Goal: Navigation & Orientation: Find specific page/section

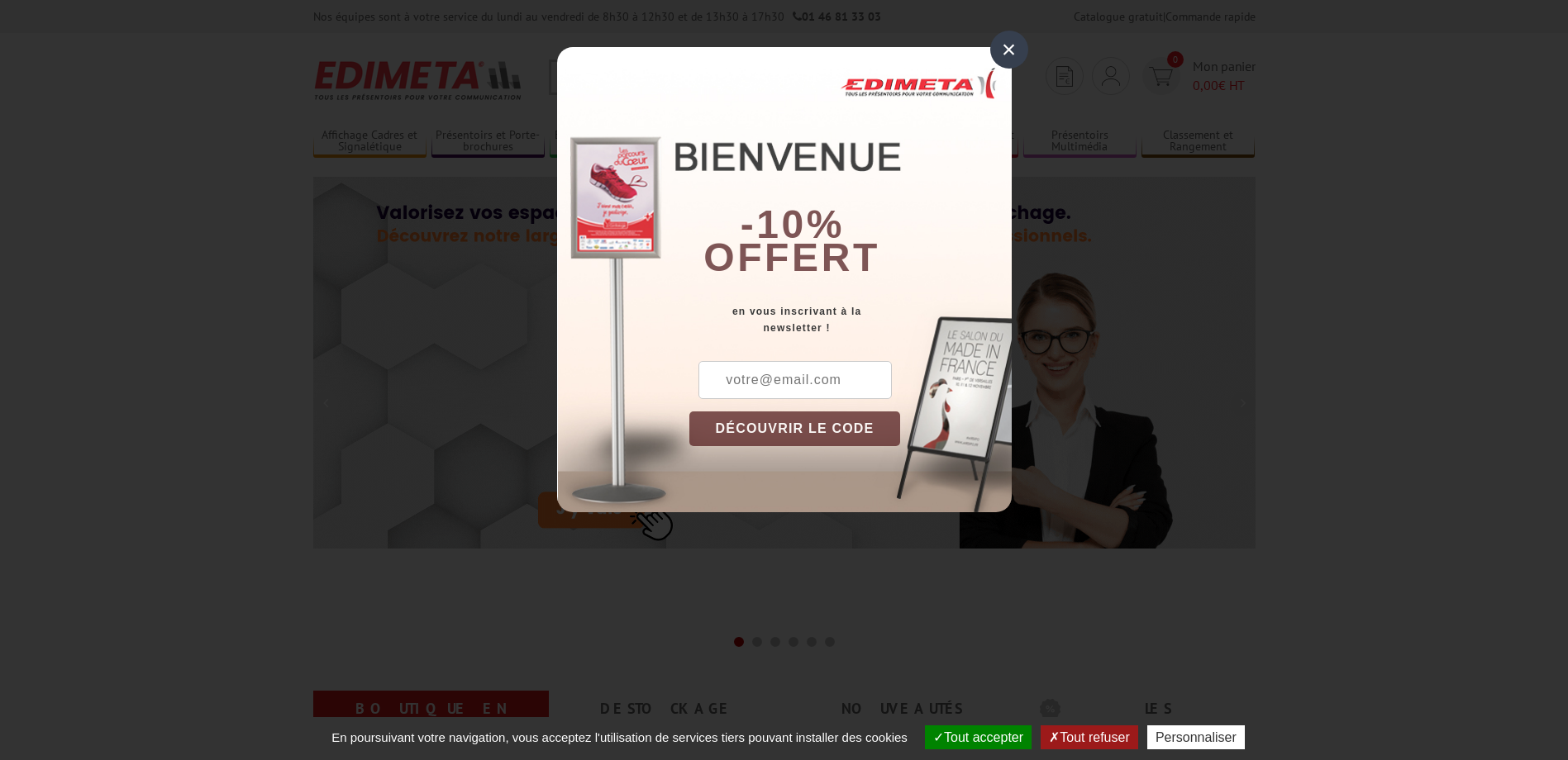
click at [1000, 52] on div "×" at bounding box center [1008, 49] width 38 height 38
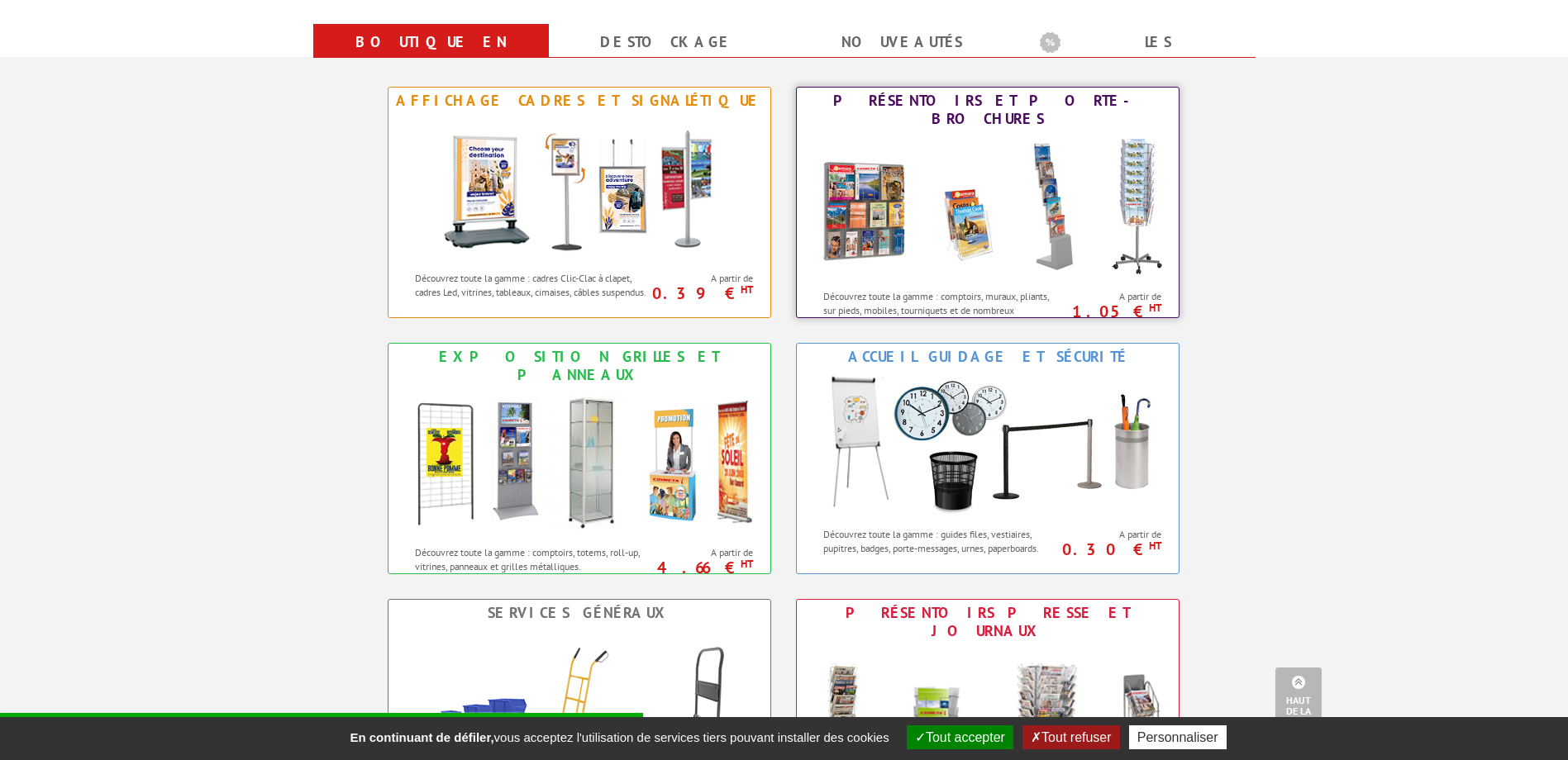
scroll to position [661, 0]
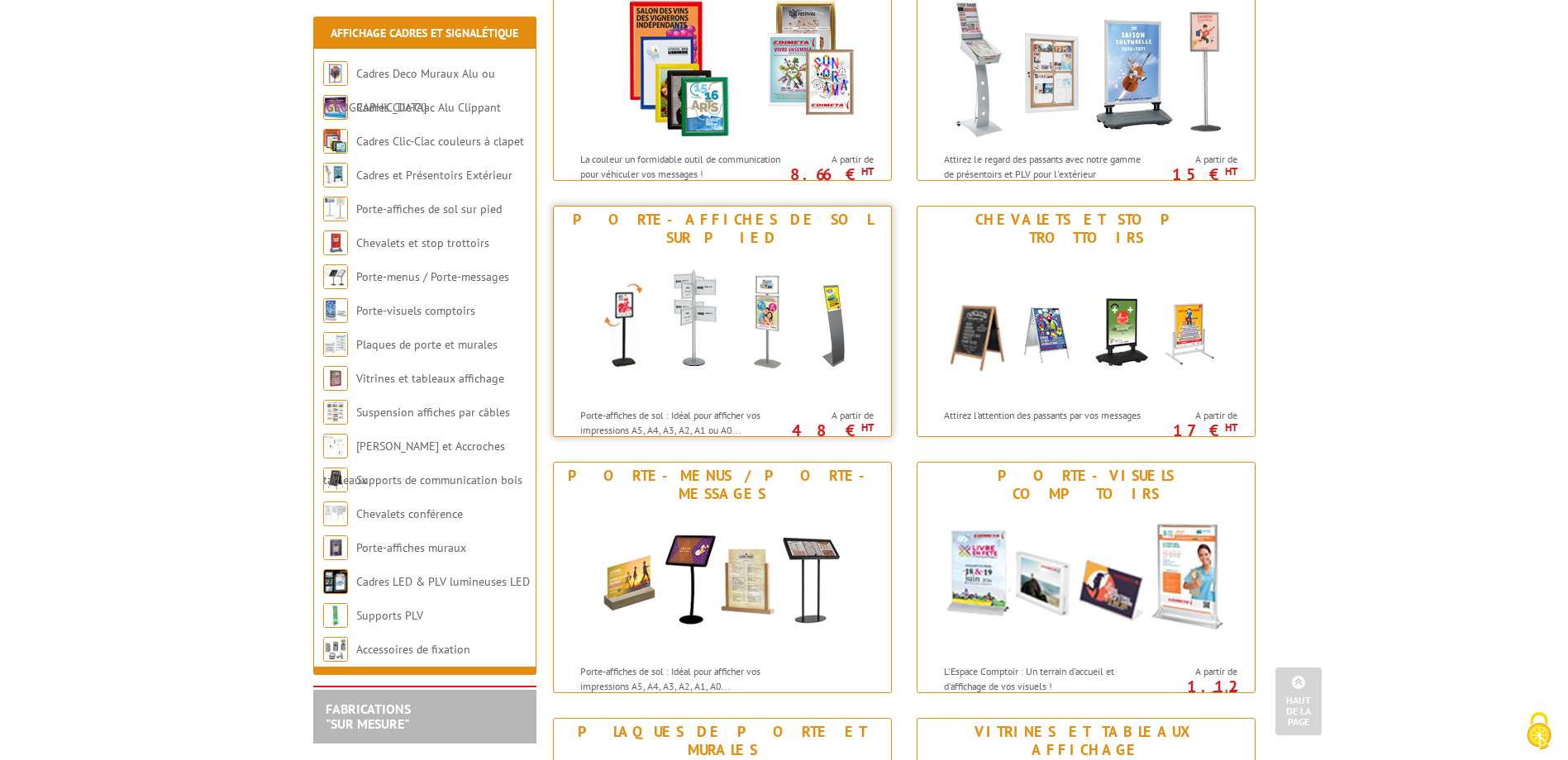
scroll to position [991, 0]
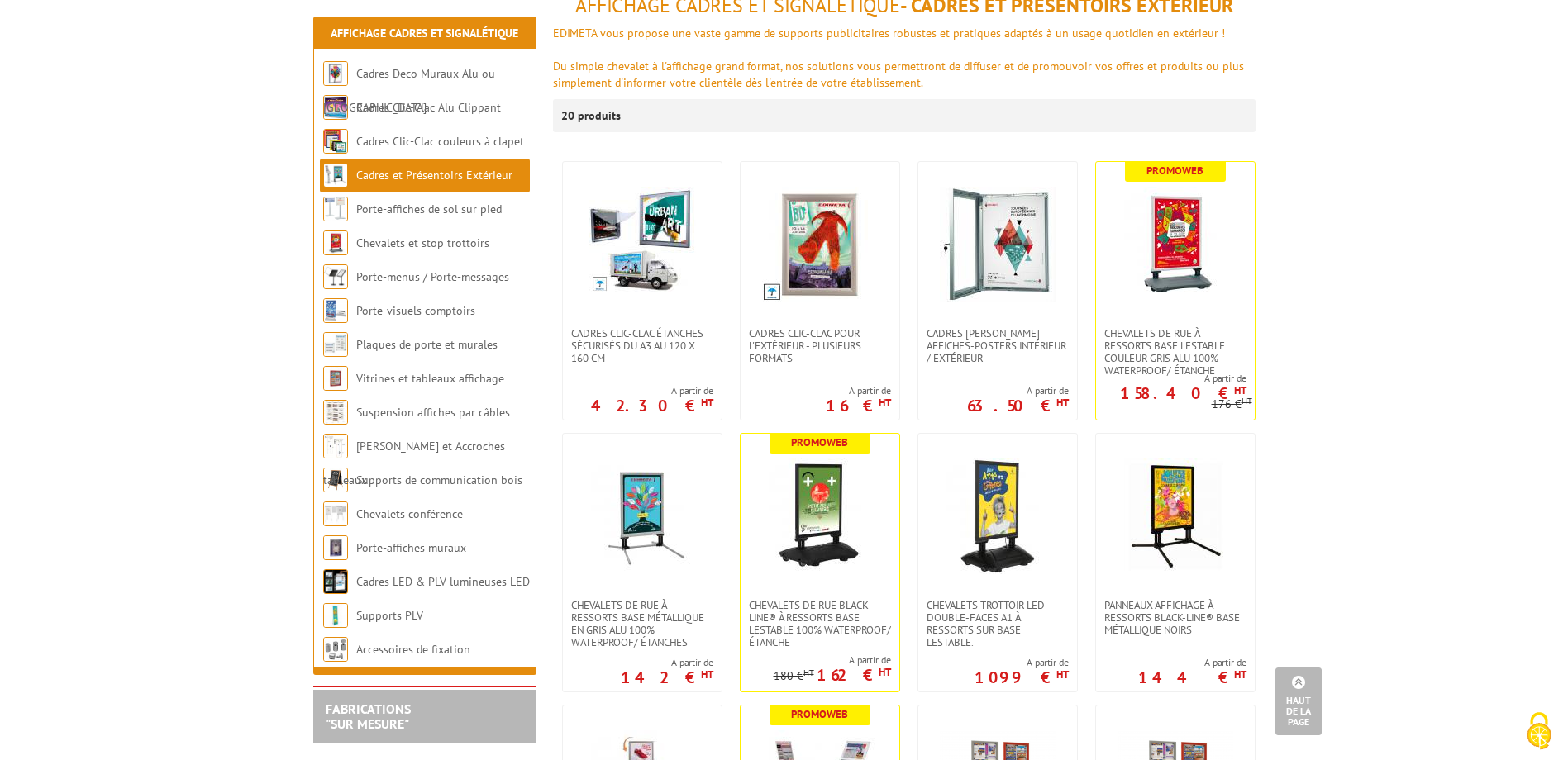
scroll to position [118, 0]
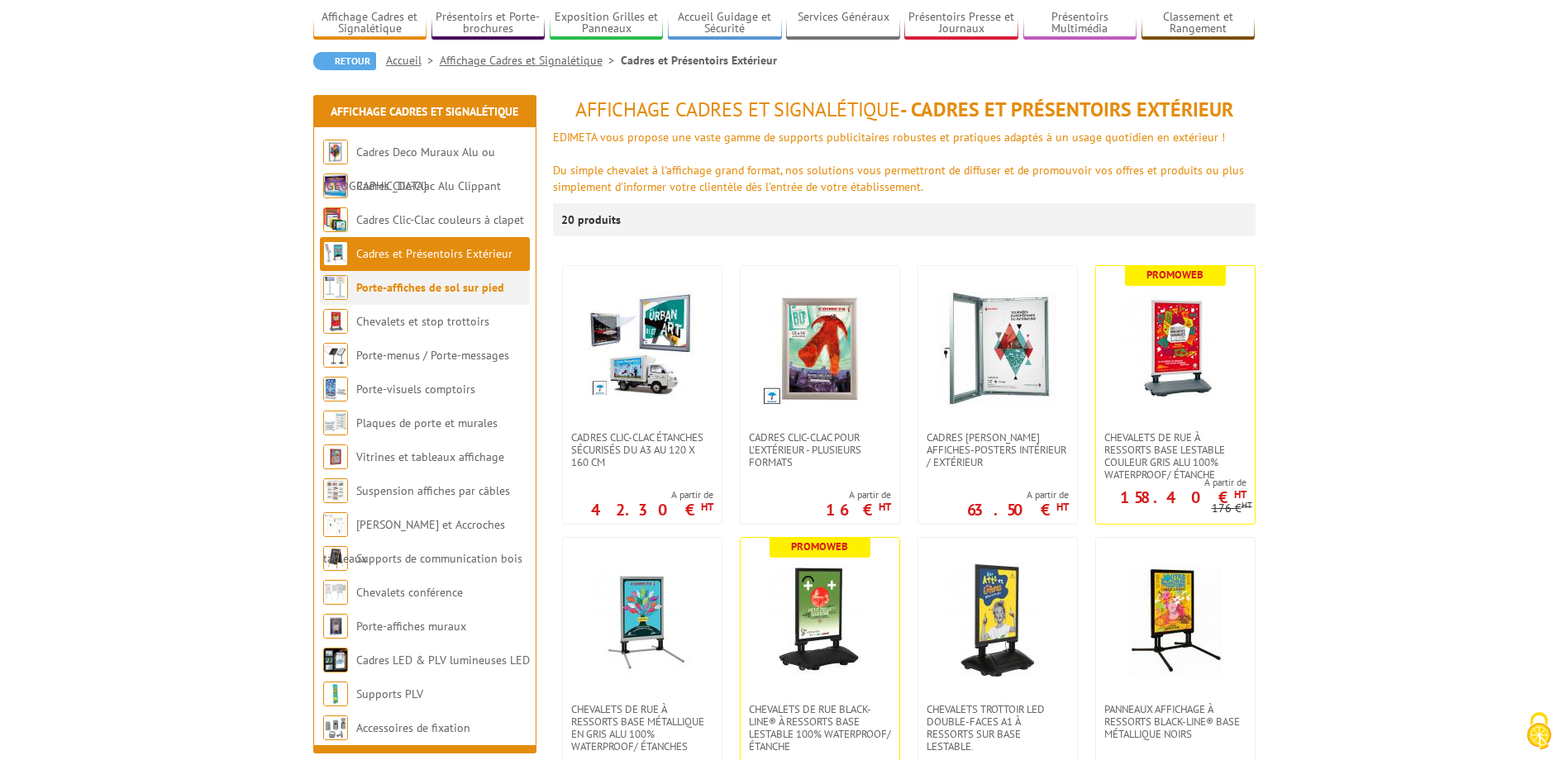
click at [400, 287] on link "Porte-affiches de sol sur pied" at bounding box center [430, 287] width 148 height 15
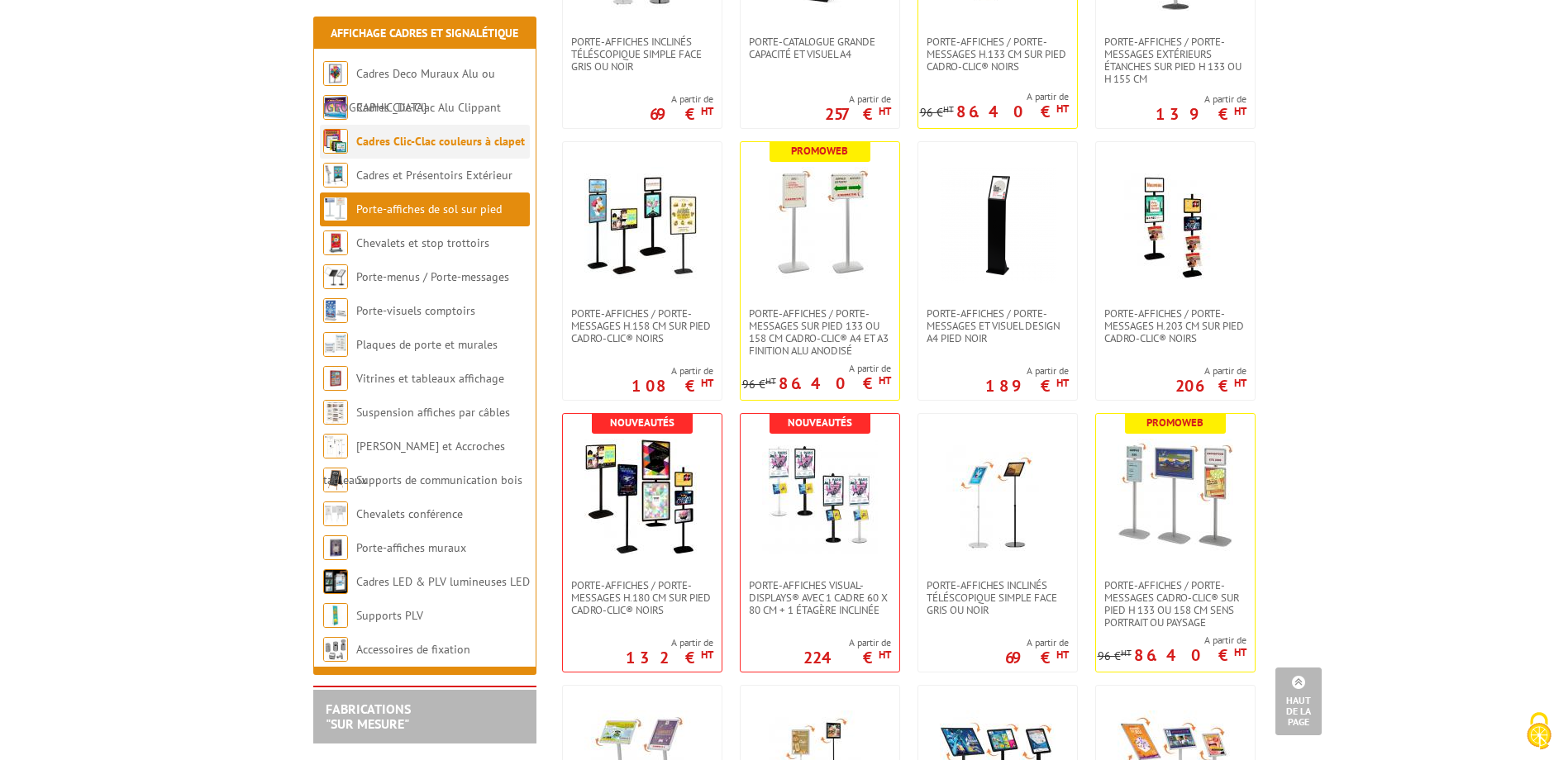
scroll to position [826, 0]
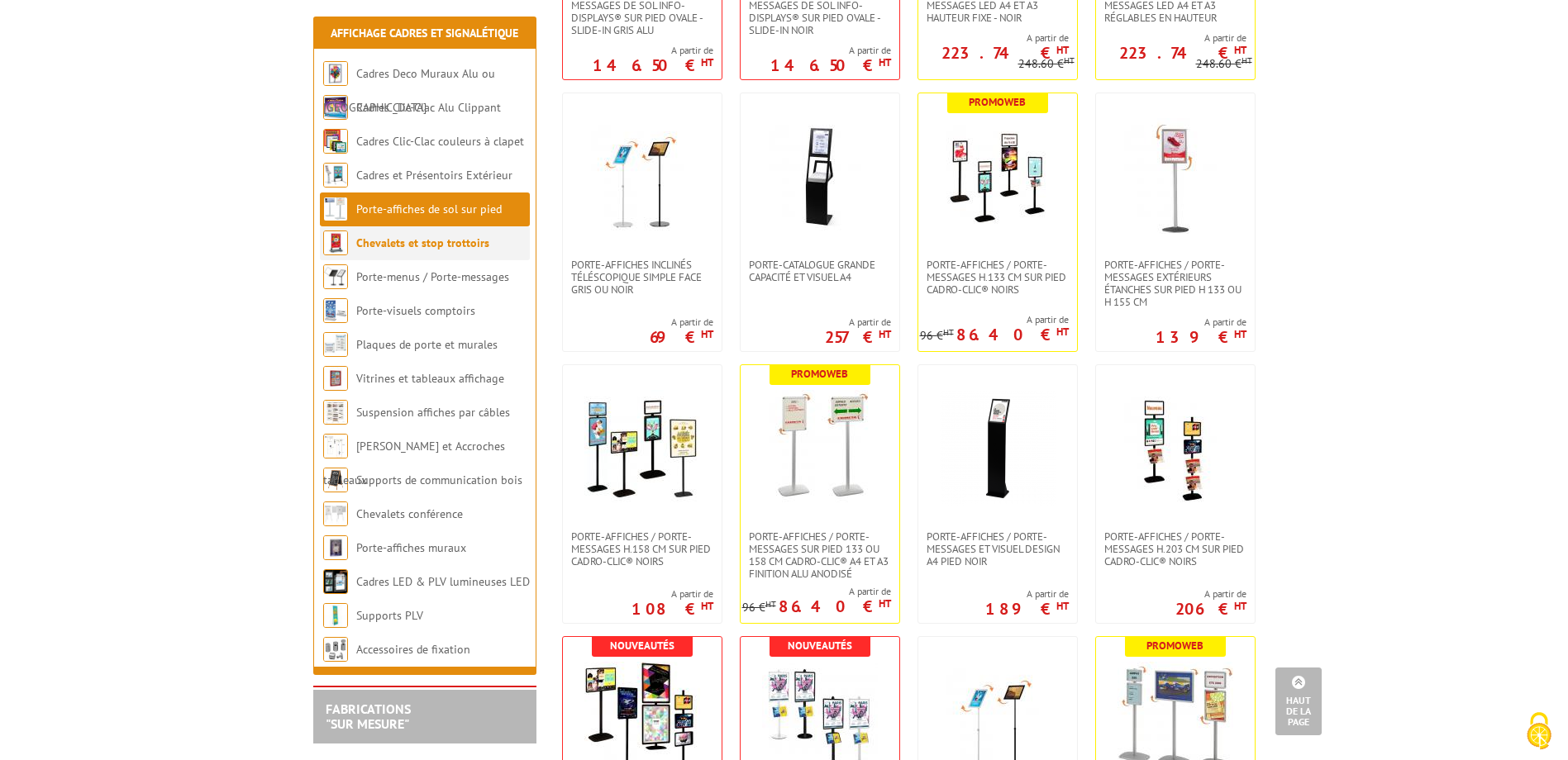
click at [384, 242] on link "Chevalets et stop trottoirs" at bounding box center [422, 242] width 133 height 15
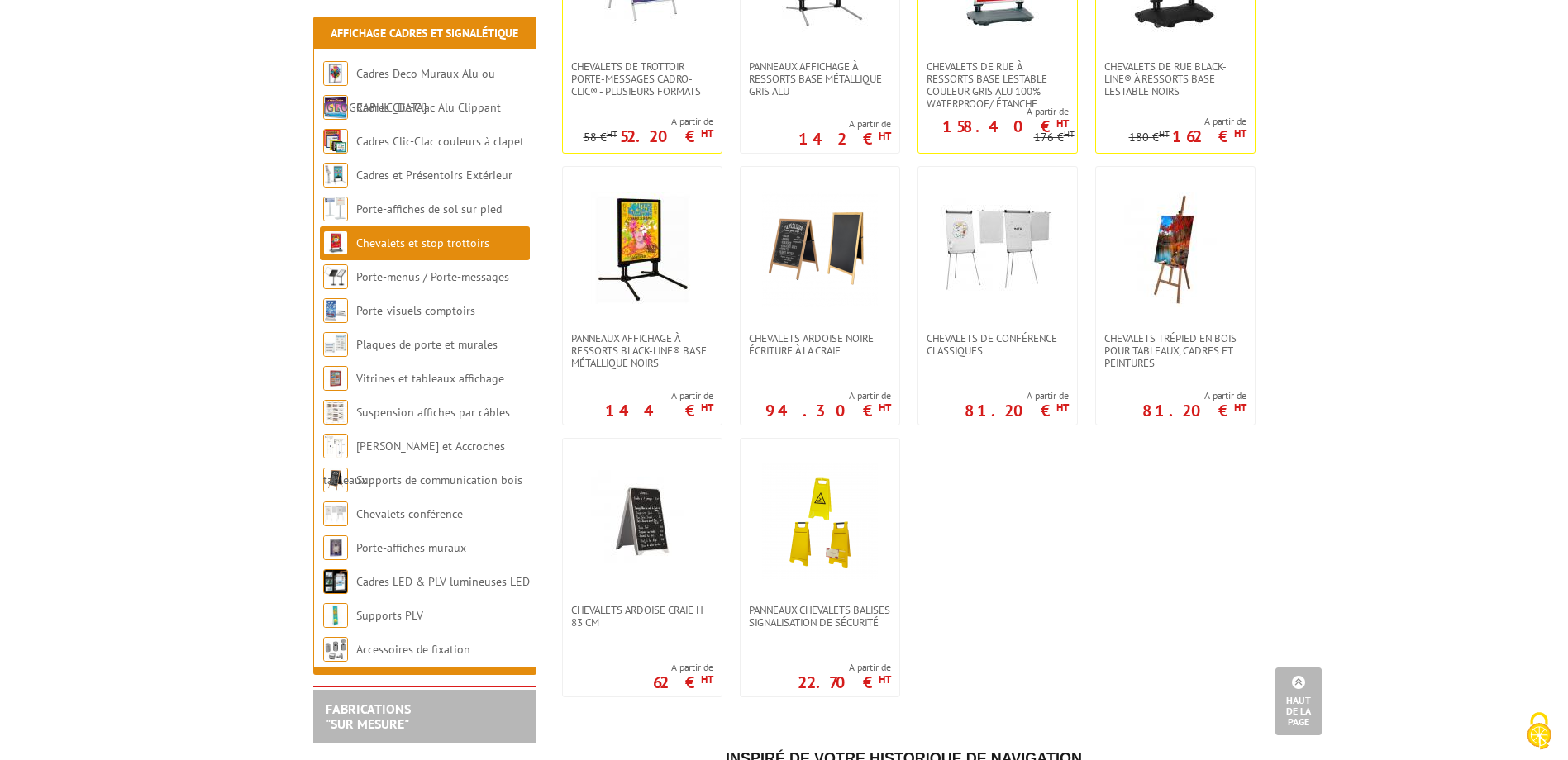
scroll to position [1487, 0]
